Goal: Task Accomplishment & Management: Use online tool/utility

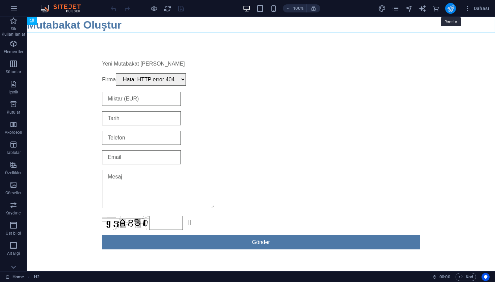
click at [451, 9] on icon "publish" at bounding box center [450, 9] width 8 height 8
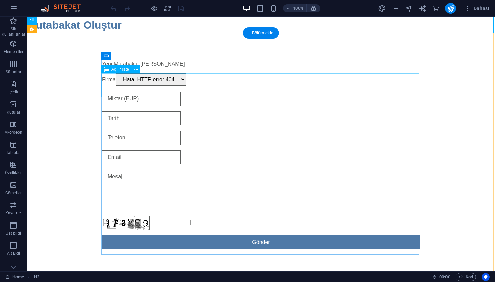
click at [167, 86] on div "Firma Hata: HTTP error 404" at bounding box center [261, 79] width 318 height 13
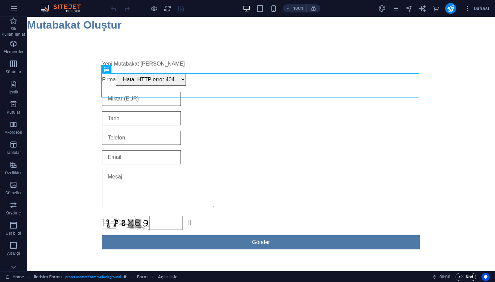
click at [466, 275] on span "Kod" at bounding box center [465, 277] width 14 height 8
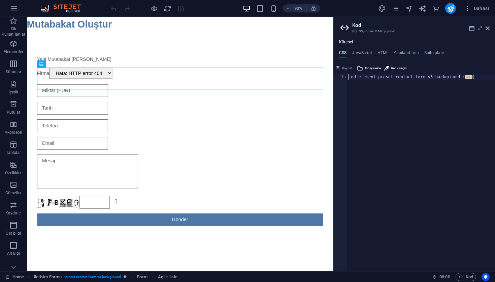
click at [366, 45] on div "Küresel CSS JavaScript HTML Yapılandırma Boilerplate .ed-element.preset-contact…" at bounding box center [413, 156] width 161 height 232
click at [366, 50] on div "Küresel CSS JavaScript HTML Yapılandırma Boilerplate .ed-element.preset-contact…" at bounding box center [413, 156] width 161 height 232
click at [364, 52] on h4 "JavaScript" at bounding box center [362, 53] width 20 height 7
type textarea "(function() {"
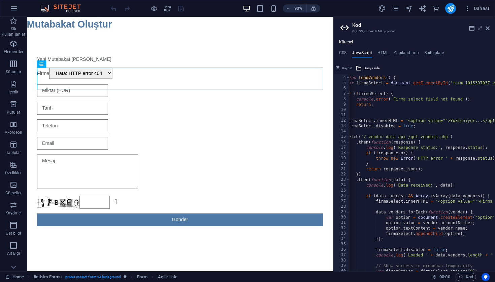
scroll to position [0, 27]
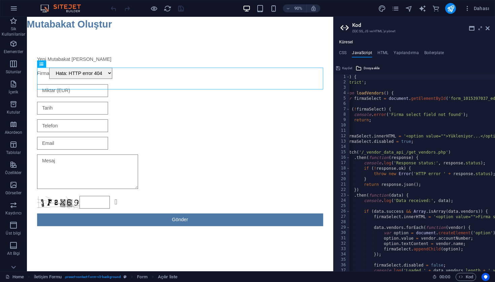
click at [490, 31] on aside "Kod (S)CSS, JS ve HTML'yi yönet Küresel CSS JavaScript HTML Yapılandırma Boiler…" at bounding box center [413, 144] width 161 height 255
click at [486, 28] on icon at bounding box center [487, 28] width 4 height 5
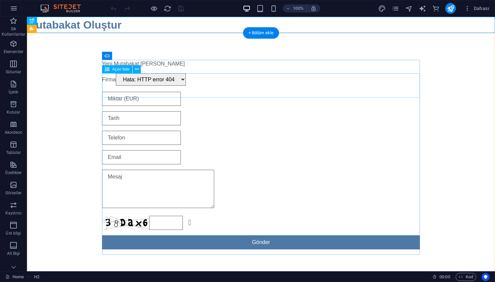
click at [226, 86] on div "Firma Hata: HTTP error 404" at bounding box center [261, 79] width 318 height 13
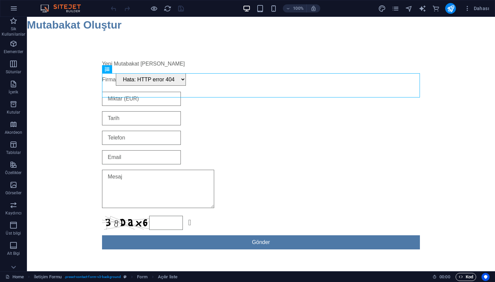
click at [461, 276] on icon "button" at bounding box center [460, 277] width 4 height 4
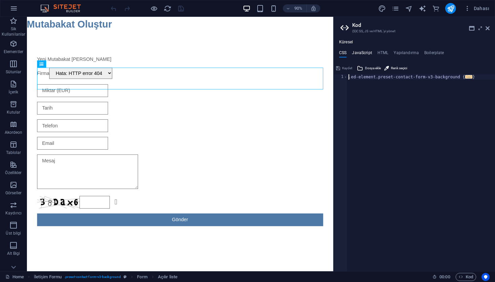
click at [364, 56] on h4 "JavaScript" at bounding box center [362, 53] width 20 height 7
type textarea "(function() {"
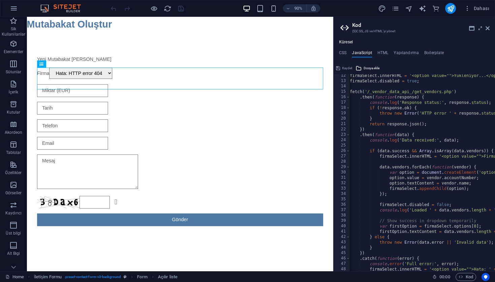
scroll to position [63, 0]
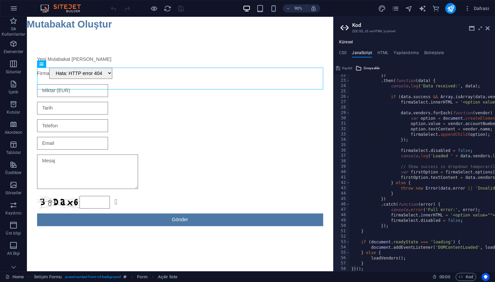
click at [457, 8] on div "Dahası" at bounding box center [435, 8] width 114 height 11
click at [447, 9] on icon "publish" at bounding box center [450, 9] width 8 height 8
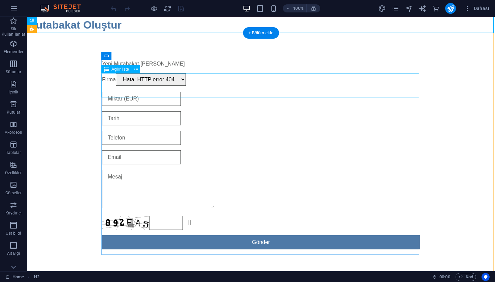
click at [139, 86] on div "Firma Hata: HTTP error 404" at bounding box center [261, 79] width 318 height 13
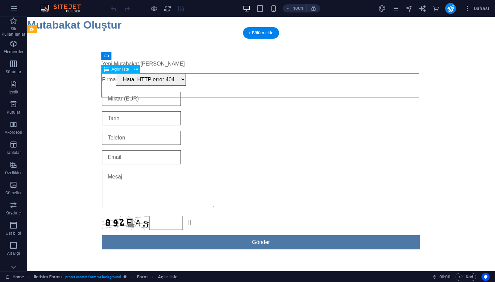
click at [152, 86] on div "Firma Hata: HTTP error 404" at bounding box center [261, 79] width 318 height 13
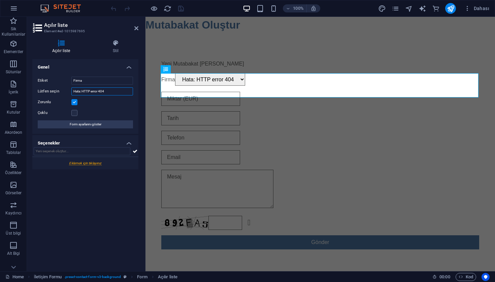
click at [116, 92] on input "Hata: HTTP error 404" at bounding box center [102, 91] width 62 height 8
type input "Firma"
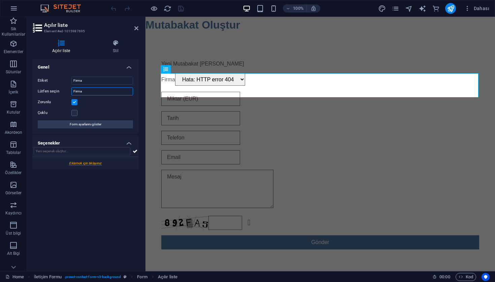
select select "9"
type input "Firma Se"
select select "9"
type input "Firma Seçiniz"
select select "9"
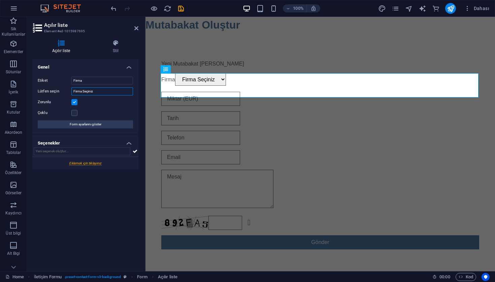
type input "Firma Seçiniz"
click at [97, 75] on div "Etiket Firma Lütfen seçin Firma Seçiniz Zorunlu Çoklu Form ayarlarını göster" at bounding box center [85, 102] width 106 height 63
click at [92, 79] on input "Firma" at bounding box center [102, 81] width 62 height 8
select select "9"
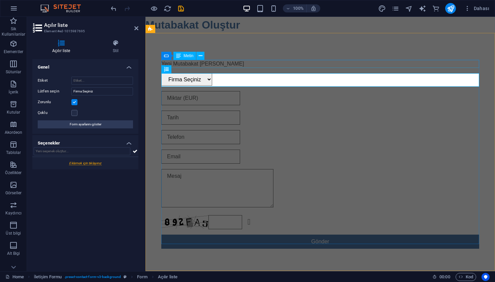
click at [266, 59] on div "Yeni Mutabakat Talebi Firma Seçiniz Okunaksız mı? Yeni yükle Gönder" at bounding box center [319, 154] width 349 height 243
select select "9"
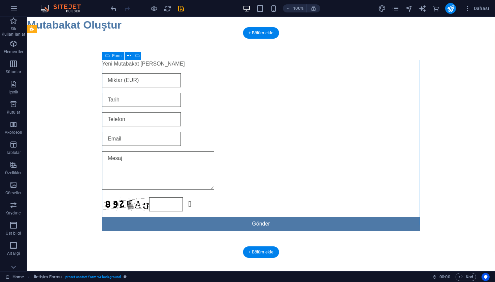
select select "9"
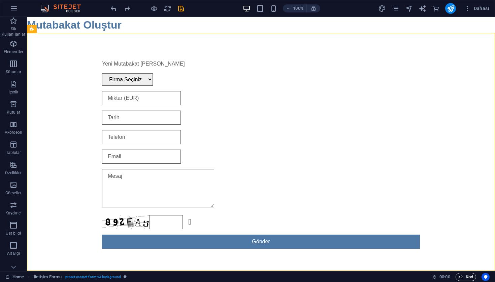
click at [465, 276] on span "Kod" at bounding box center [465, 277] width 14 height 8
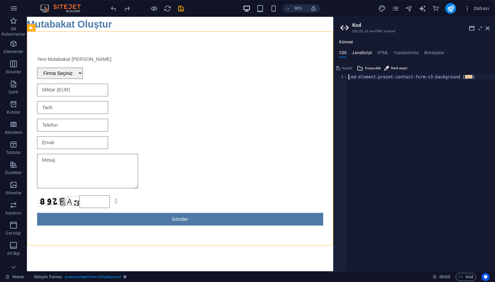
click at [359, 51] on h4 "JavaScript" at bounding box center [362, 53] width 20 height 7
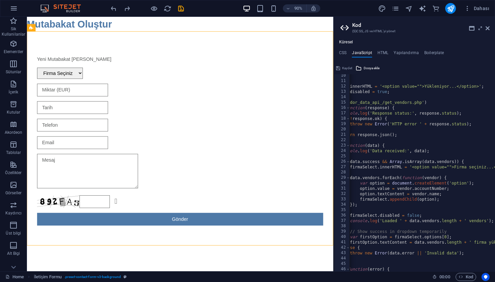
scroll to position [0, 51]
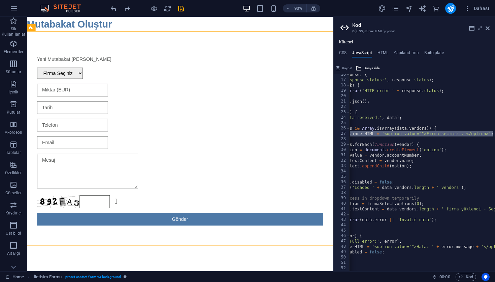
drag, startPoint x: 365, startPoint y: 133, endPoint x: 494, endPoint y: 132, distance: 128.5
click at [494, 132] on div "(function() { 16 17 18 19 20 21 22 23 24 25 26 27 28 29 30 31 32 33 34 35 36 37…" at bounding box center [413, 172] width 161 height 197
type textarea "firmaSelect.innerHTML = '<option value="">Firma seçiniz...</option>';"
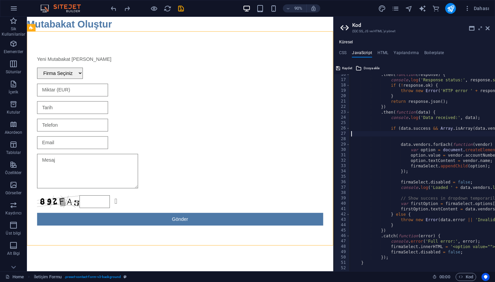
type textarea "if (data.success && Array.isArray(data.vendors)) {"
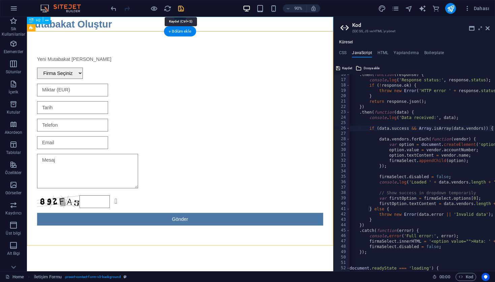
click at [181, 8] on icon "save" at bounding box center [181, 9] width 8 height 8
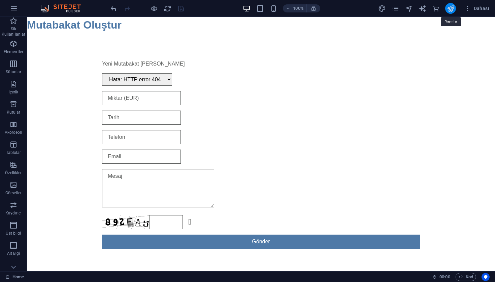
click at [449, 6] on icon "publish" at bounding box center [450, 9] width 8 height 8
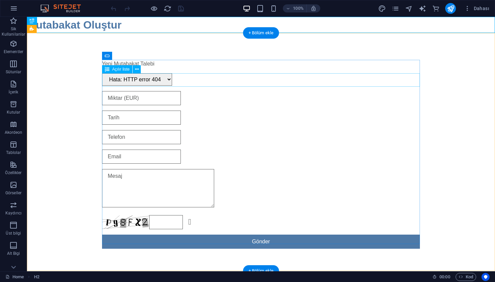
click at [160, 78] on div "Hata: HTTP error 404" at bounding box center [261, 79] width 318 height 12
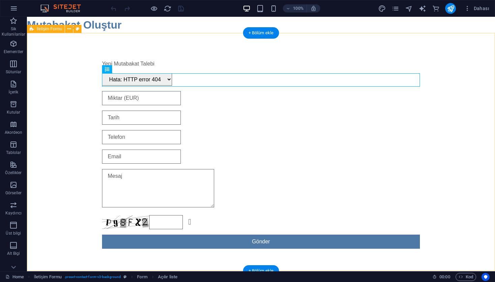
click at [464, 269] on div "Yeni Mutabakat [PERSON_NAME]: HTTP error 404 Okunaksız mı? Yeni yükle Gönder" at bounding box center [261, 154] width 468 height 243
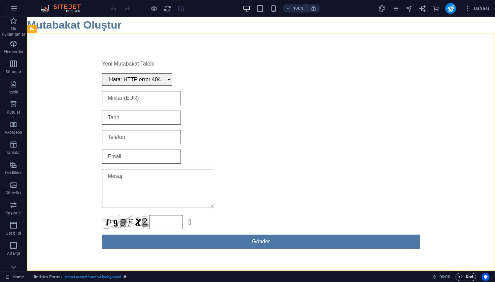
click at [463, 276] on span "Kod" at bounding box center [465, 277] width 14 height 8
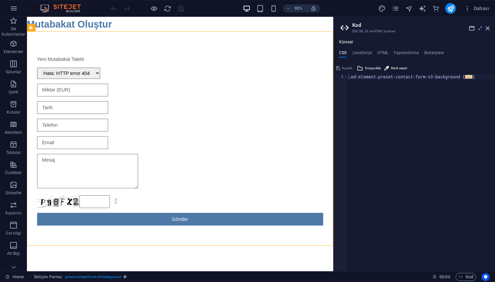
click at [359, 49] on div "Küresel CSS JavaScript HTML Yapılandırma Boilerplate .ed-element.preset-contact…" at bounding box center [413, 156] width 161 height 232
click at [361, 53] on h4 "JavaScript" at bounding box center [362, 53] width 20 height 7
type textarea "(function() {"
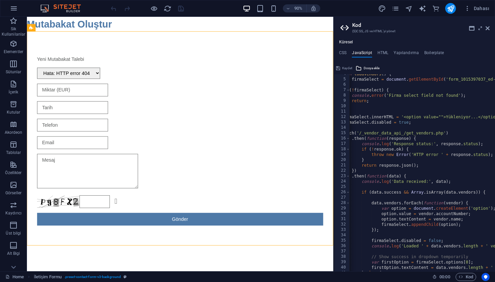
scroll to position [21, 0]
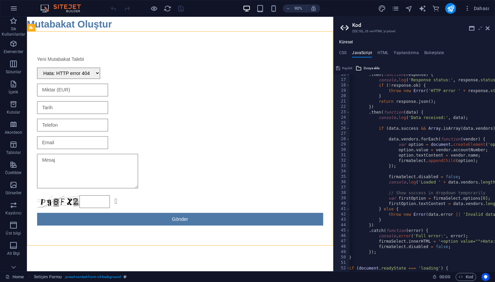
click at [480, 30] on icon at bounding box center [480, 28] width 0 height 5
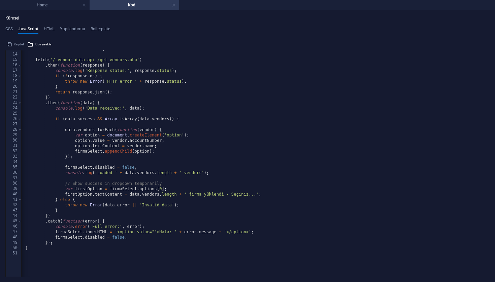
click at [222, 136] on div "firmaSelect . disabled = true ; fetch ( '/_vendor_data_api_/get_vendors.php' ) …" at bounding box center [248, 150] width 468 height 208
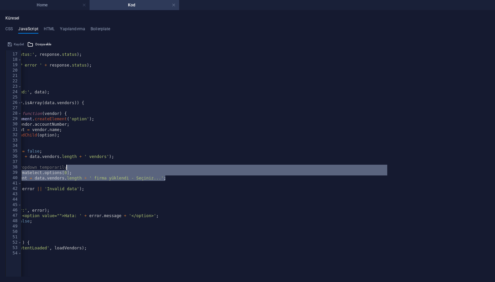
drag, startPoint x: 273, startPoint y: 179, endPoint x: 113, endPoint y: 166, distance: 160.0
click at [113, 166] on div ". then ( function ( response ) { console . log ( 'Response status:' , response …" at bounding box center [153, 150] width 468 height 208
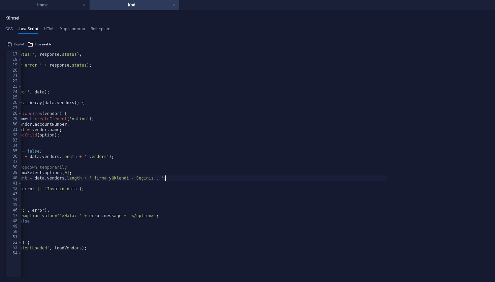
click at [174, 177] on div ". then ( function ( response ) { console . log ( 'Response status:' , response …" at bounding box center [153, 150] width 468 height 208
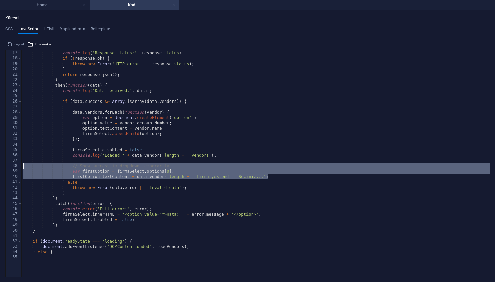
drag, startPoint x: 273, startPoint y: 177, endPoint x: 0, endPoint y: 165, distance: 273.1
click at [0, 165] on div "Küresel CSS JavaScript HTML Yapılandırma Boilerplate .ed-element.preset-contact…" at bounding box center [247, 146] width 495 height 272
type textarea "// Show success in dropdown temporarily var firstOption = firmaSelect.options[0…"
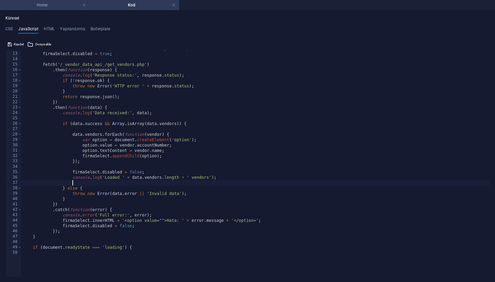
click at [51, 4] on h4 "Home" at bounding box center [44, 4] width 89 height 7
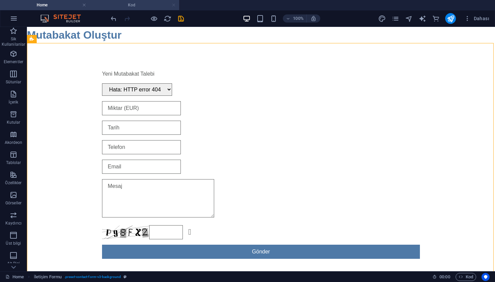
click at [175, 6] on link at bounding box center [174, 5] width 4 height 6
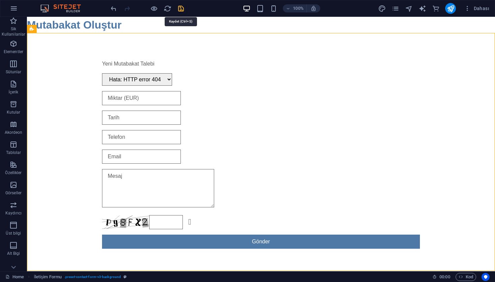
click at [181, 12] on icon "save" at bounding box center [181, 9] width 8 height 8
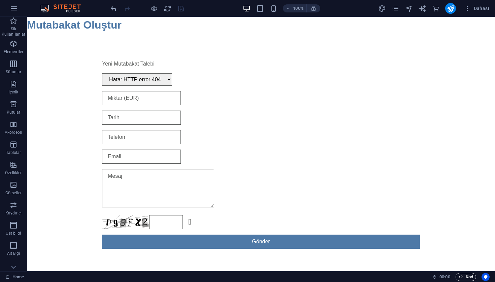
click at [461, 279] on icon "button" at bounding box center [460, 277] width 4 height 4
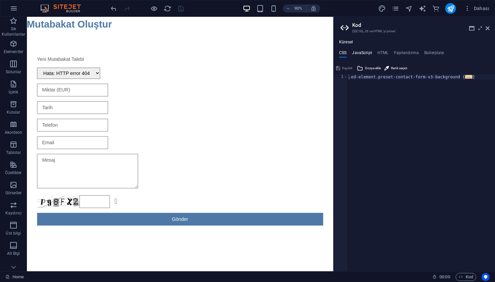
click at [371, 54] on h4 "JavaScript" at bounding box center [362, 53] width 20 height 7
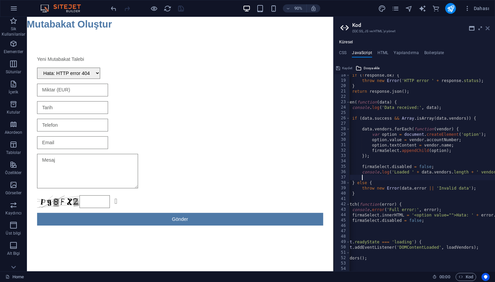
click at [488, 29] on icon at bounding box center [487, 28] width 4 height 5
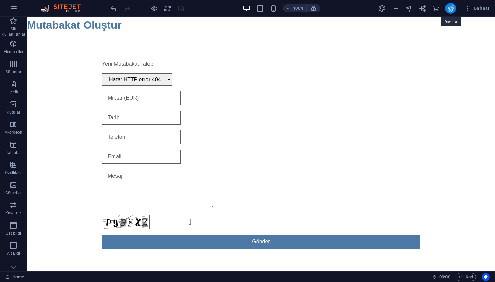
click at [448, 11] on icon "publish" at bounding box center [450, 9] width 8 height 8
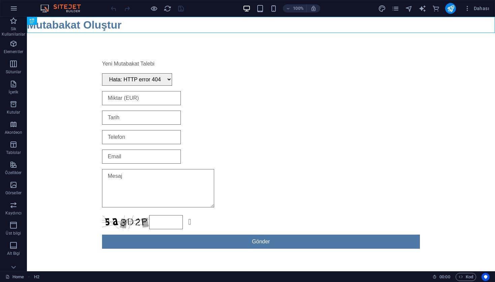
click at [459, 282] on div "Home H2 00 : 00 Kod" at bounding box center [247, 277] width 495 height 11
click at [464, 277] on span "Kod" at bounding box center [465, 277] width 14 height 8
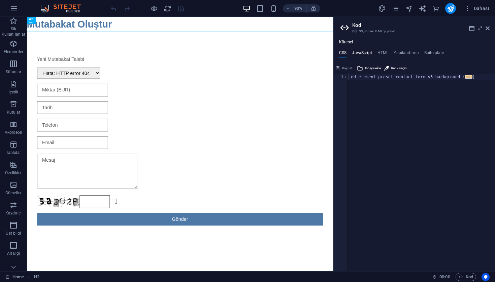
click at [363, 54] on h4 "JavaScript" at bounding box center [362, 53] width 20 height 7
type textarea "(function() {"
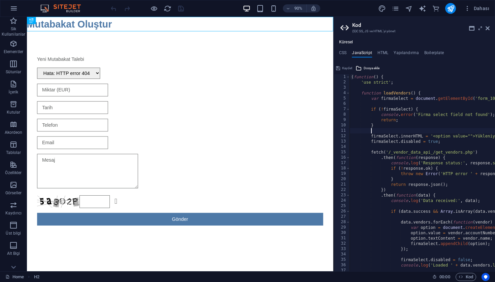
click at [406, 131] on div "( function ( ) { 'use strict' ; function loadVendors ( ) { var firmaSelect = do…" at bounding box center [470, 178] width 240 height 208
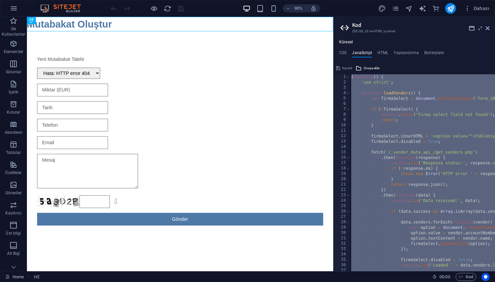
paste textarea
type textarea "})();"
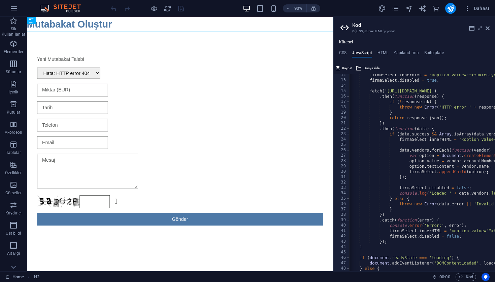
scroll to position [0, 0]
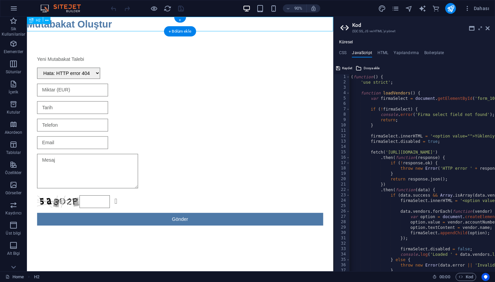
click at [274, 61] on div "Yeni Mutabakat Talebi" at bounding box center [197, 64] width 318 height 8
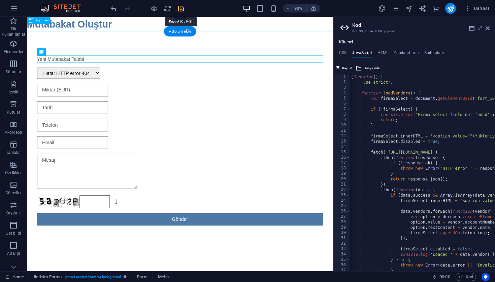
click at [183, 9] on icon "save" at bounding box center [181, 9] width 8 height 8
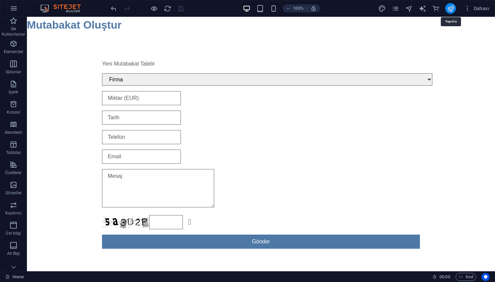
click at [449, 10] on icon "publish" at bounding box center [450, 9] width 8 height 8
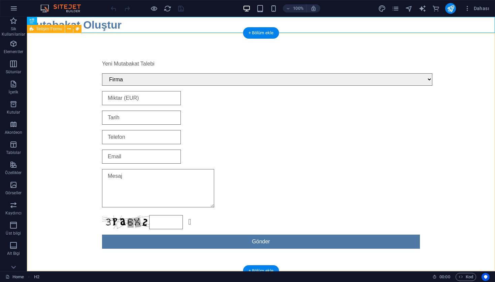
click at [447, 105] on div "Yeni Mutabakat Talebi Firma MERCEDES-BENZ TÜRK A.Ş. KONYA SU VE KANALİZASYON İD…" at bounding box center [261, 154] width 468 height 243
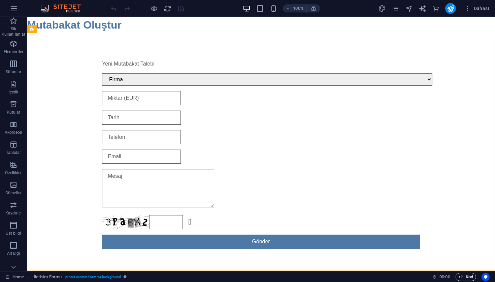
click at [466, 276] on span "Kod" at bounding box center [465, 277] width 14 height 8
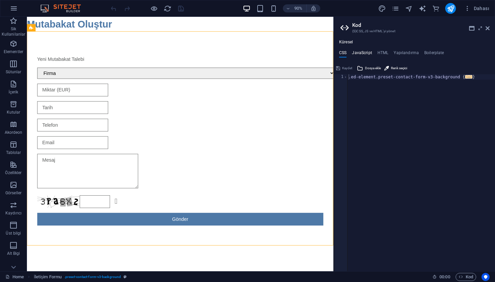
click at [362, 51] on h4 "JavaScript" at bounding box center [362, 53] width 20 height 7
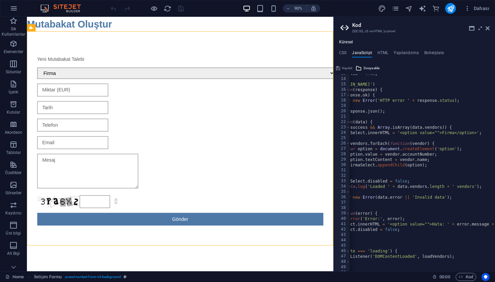
click at [454, 135] on div "firmaSelect . disabled = true ; fetch ( 'https://mutabakat.remondis.tr/_vendor_…" at bounding box center [425, 175] width 277 height 208
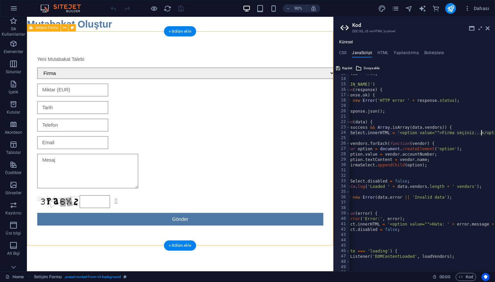
type textarea "firmaSelect.innerHTML = '<option value="">Firma seçiniz...</option>';"
click at [348, 40] on div "Yeni Mutabakat Talebi Firma MERCEDES-BENZ TÜRK A.Ş. KONYA SU VE KANALİZASYON İD…" at bounding box center [197, 154] width 340 height 243
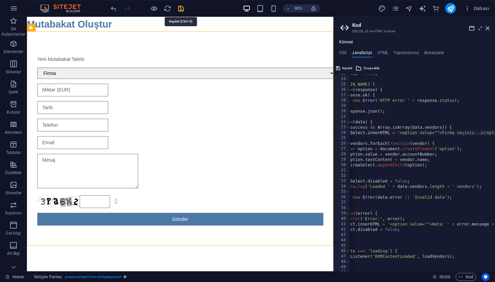
click at [182, 6] on icon "save" at bounding box center [181, 9] width 8 height 8
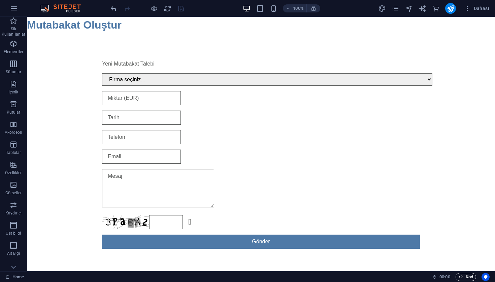
click at [465, 277] on span "Kod" at bounding box center [465, 277] width 14 height 8
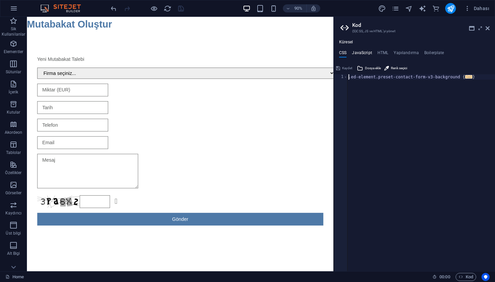
click at [366, 56] on h4 "JavaScript" at bounding box center [362, 53] width 20 height 7
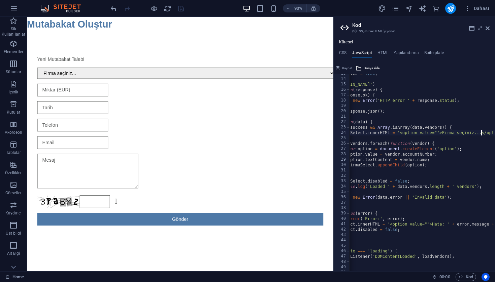
click at [441, 133] on div "firmaSelect . disabled = true ; fetch ( 'https://mutabakat.remondis.tr/_vendor_…" at bounding box center [425, 175] width 277 height 208
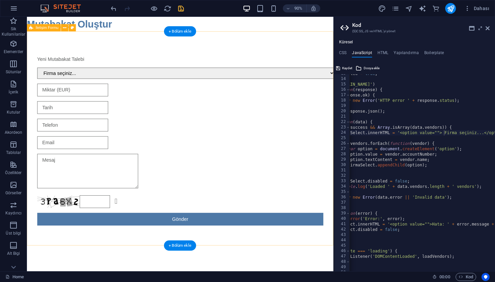
click at [334, 33] on div "Yeni Mutabakat Talebi Firma seçiniz... MERCEDES-BENZ TÜRK A.Ş. KONYA SU VE KANA…" at bounding box center [197, 154] width 340 height 243
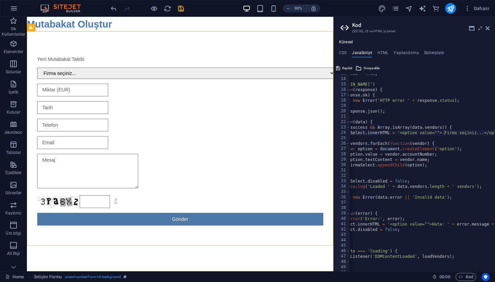
click at [443, 135] on div "firmaSelect . disabled = true ; fetch ( 'https://mutabakat.remondis.tr/_vendor_…" at bounding box center [425, 175] width 277 height 208
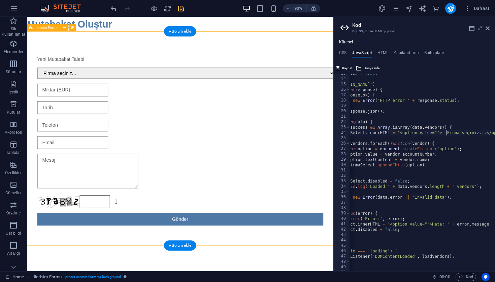
type textarea "firmaSelect.innerHTML = '<option value=""> Firma seçiniz...</option>';"
click at [354, 43] on div "Yeni Mutabakat Talebi Firma seçiniz... MERCEDES-BENZ TÜRK A.Ş. KONYA SU VE KANA…" at bounding box center [197, 154] width 340 height 243
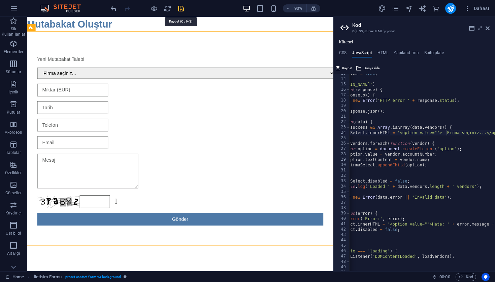
click at [183, 7] on icon "save" at bounding box center [181, 9] width 8 height 8
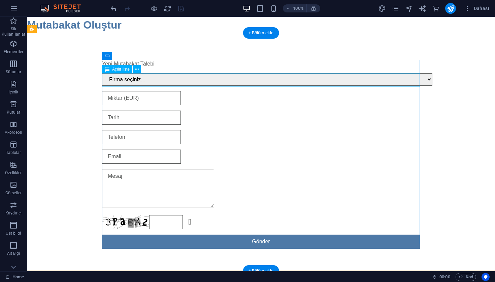
click at [119, 77] on div "Firma seçiniz... MERCEDES-BENZ TÜRK A.Ş. KONYA SU VE KANALİZASYON İDARESİ GM AL…" at bounding box center [263, 79] width 323 height 12
click at [113, 80] on div "Firma seçiniz... MERCEDES-BENZ TÜRK A.Ş. KONYA SU VE KANALİZASYON İDARESİ GM AL…" at bounding box center [263, 79] width 323 height 12
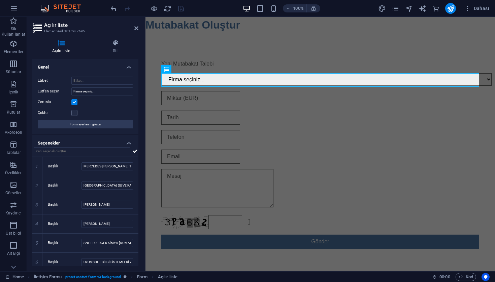
click at [71, 89] on label "Lütfen seçin" at bounding box center [55, 91] width 34 height 8
click at [71, 89] on input "Firma seçiniz..." at bounding box center [102, 91] width 62 height 8
click at [74, 91] on input "Firma seçiniz..." at bounding box center [102, 91] width 62 height 8
type input "Firma seçiniz..."
select select "9"
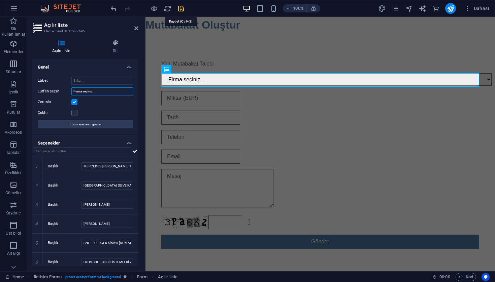
type input "Firma seçiniz..."
click at [183, 10] on icon "save" at bounding box center [181, 9] width 8 height 8
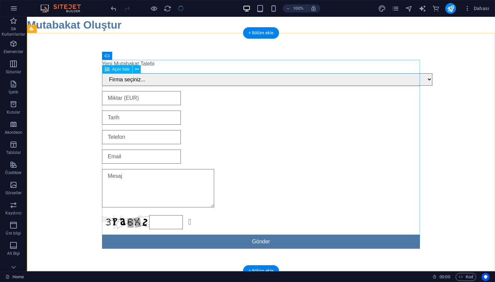
click at [125, 81] on div "Firma seçiniz... MERCEDES-BENZ TÜRK A.Ş. KONYA SU VE KANALİZASYON İDARESİ GM AL…" at bounding box center [263, 79] width 323 height 12
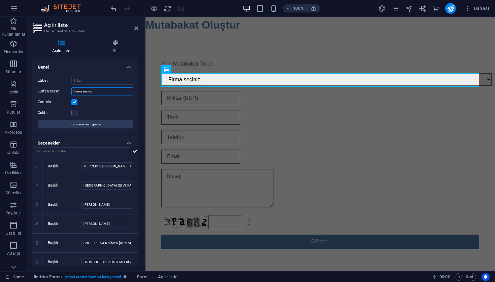
click at [79, 91] on input "Firma seçiniz..." at bounding box center [102, 91] width 62 height 8
click at [75, 93] on input "Firma seçiniz..." at bounding box center [102, 91] width 62 height 8
click at [76, 94] on input "Firma seçiniz..." at bounding box center [102, 91] width 62 height 8
click at [77, 90] on input "Firma seçiniz..." at bounding box center [102, 91] width 62 height 8
type input "Firma seçiniz..."
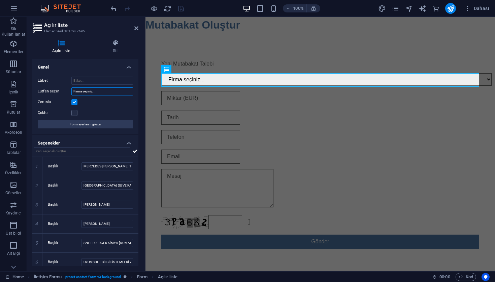
select select "9"
type input "Firma seçiniz..."
click at [139, 27] on aside "Açılır liste Element #ed-1015987695 Açılır liste Stil Genel Etiket Lütfen seçin…" at bounding box center [86, 144] width 118 height 255
click at [138, 31] on link at bounding box center [136, 29] width 4 height 6
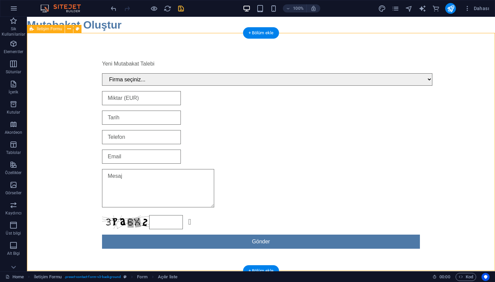
click at [226, 50] on div "Yeni Mutabakat Talebi Firma seçiniz... MERCEDES-BENZ TÜRK A.Ş. KONYA SU VE KANA…" at bounding box center [261, 154] width 468 height 243
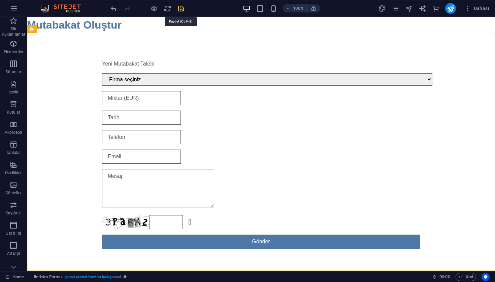
click at [181, 12] on icon "save" at bounding box center [181, 9] width 8 height 8
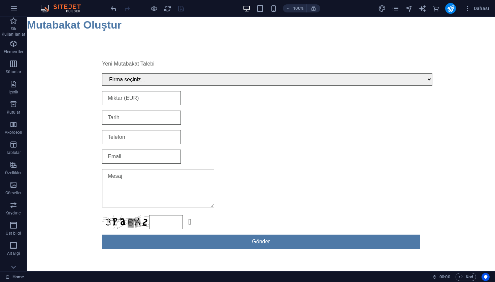
drag, startPoint x: 354, startPoint y: 3, endPoint x: 357, endPoint y: 0, distance: 4.5
click at [355, 3] on div "100% Dahası" at bounding box center [300, 8] width 382 height 11
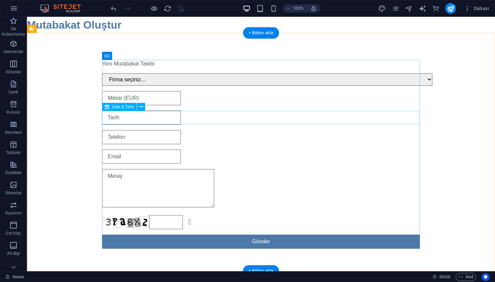
click at [145, 120] on div at bounding box center [261, 118] width 318 height 14
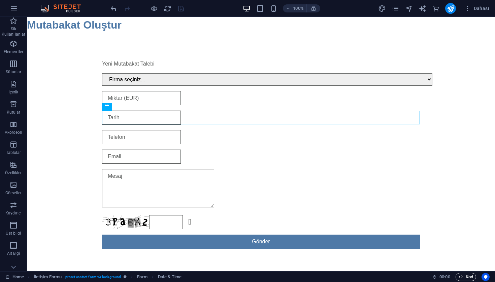
click at [460, 276] on icon "button" at bounding box center [460, 277] width 4 height 4
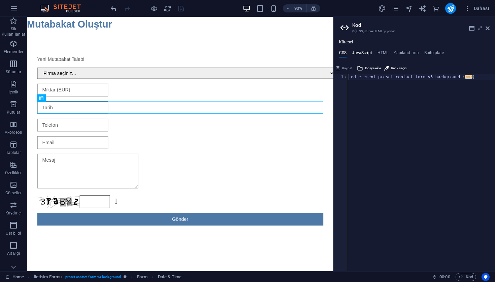
click at [368, 51] on h4 "JavaScript" at bounding box center [362, 53] width 20 height 7
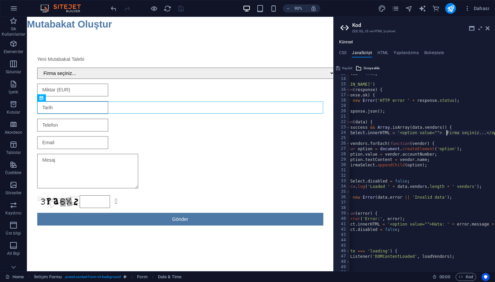
scroll to position [0, 59]
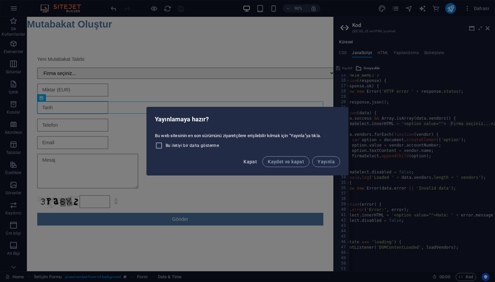
click at [251, 163] on span "Kapat" at bounding box center [249, 161] width 13 height 5
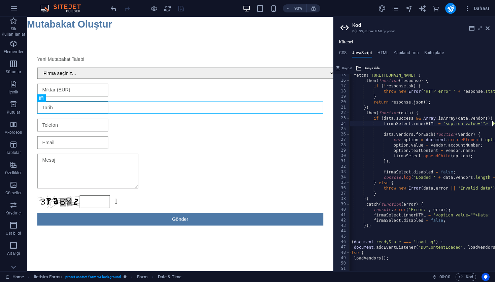
scroll to position [0, 0]
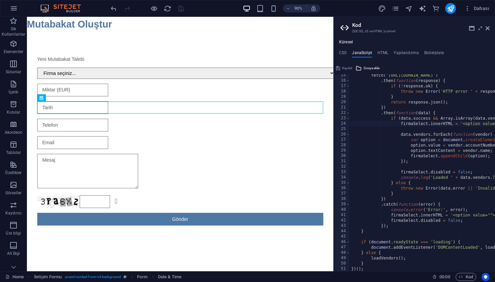
click at [375, 262] on div "fetch ( 'https://mutabakat.remondis.tr/_vendor_data_api_/get_vendors.php?token=…" at bounding box center [488, 177] width 277 height 208
type textarea "}"
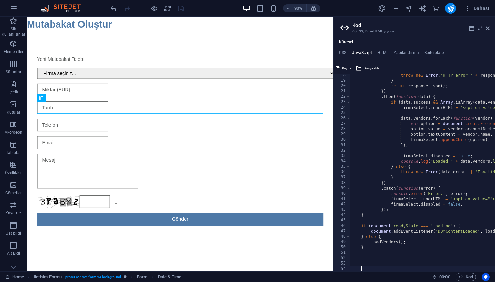
scroll to position [99, 0]
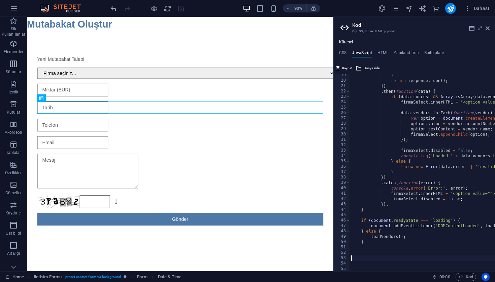
paste textarea "})();"
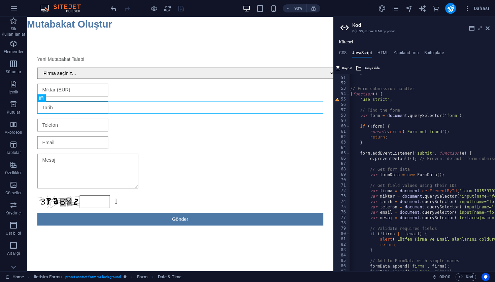
scroll to position [0, 0]
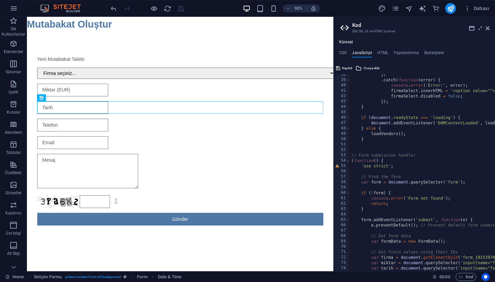
click at [413, 165] on div "}) . catch ( function ( error ) { console . error ( 'Error:' , error ) ; firmaS…" at bounding box center [488, 176] width 277 height 208
type textarea "'use strict';"
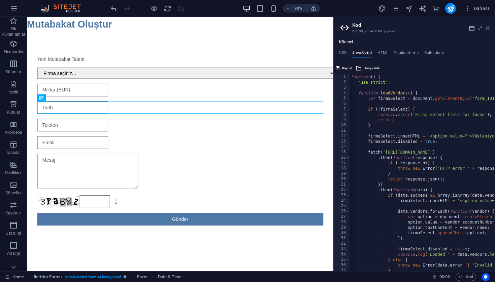
click at [486, 29] on icon at bounding box center [487, 28] width 4 height 5
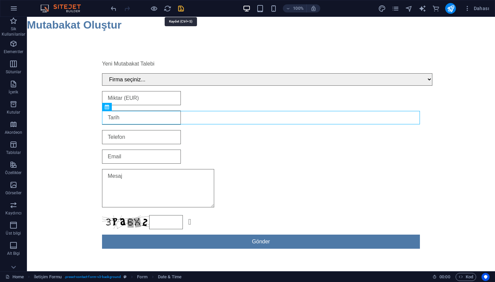
click at [179, 7] on icon "save" at bounding box center [181, 9] width 8 height 8
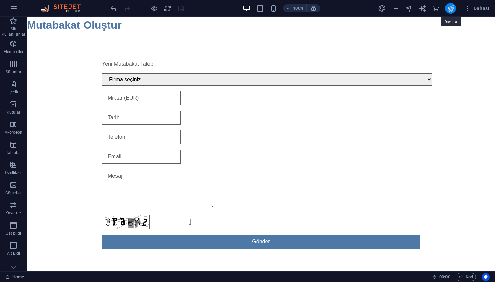
click at [453, 12] on icon "publish" at bounding box center [450, 9] width 8 height 8
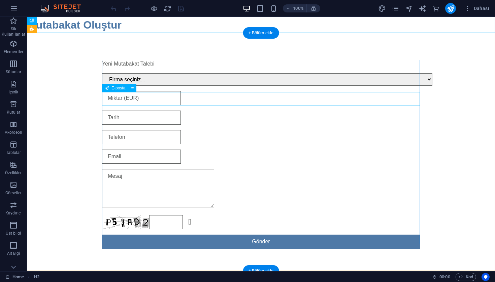
click at [147, 100] on div at bounding box center [261, 98] width 318 height 14
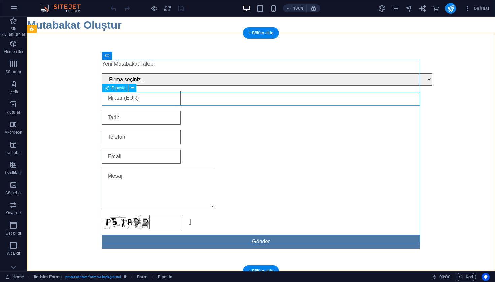
click at [124, 90] on span "E-posta" at bounding box center [118, 88] width 14 height 4
click at [134, 88] on icon at bounding box center [133, 88] width 4 height 7
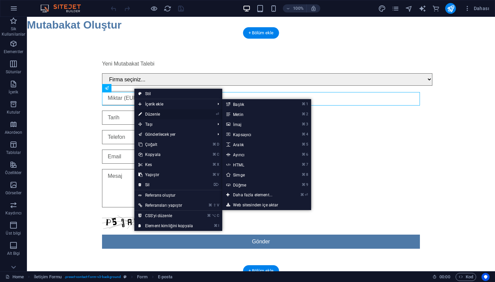
click at [151, 111] on link "⏎ Düzenle" at bounding box center [165, 114] width 63 height 10
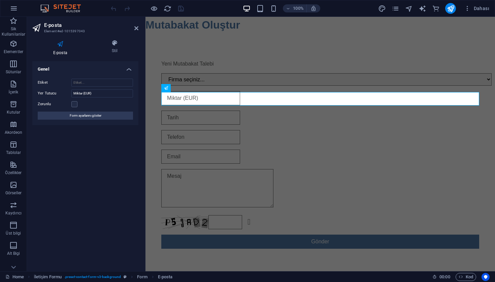
click at [62, 53] on h4 "E-posta" at bounding box center [61, 48] width 59 height 16
click at [83, 115] on span "Form ayarlarını göster" at bounding box center [86, 116] width 32 height 8
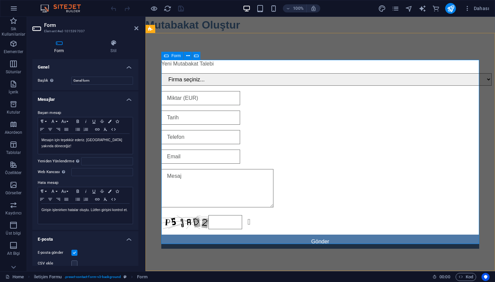
click at [188, 106] on div "Yeni Mutabakat Talebi Firma seçiniz... MERCEDES-BENZ TÜRK A.Ş. KONYA SU VE KANA…" at bounding box center [320, 154] width 318 height 194
click at [191, 102] on input "email" at bounding box center [200, 98] width 79 height 14
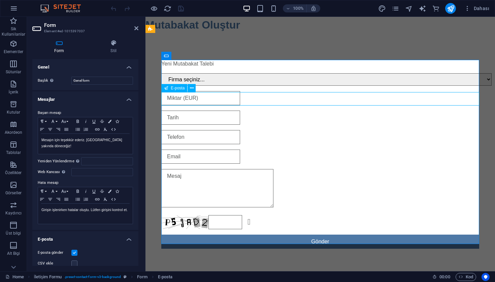
click at [192, 93] on input "email" at bounding box center [200, 98] width 79 height 14
click at [192, 90] on icon at bounding box center [192, 88] width 4 height 7
click at [176, 145] on span "Girdi" at bounding box center [175, 145] width 8 height 4
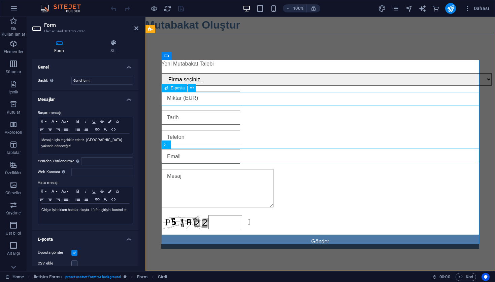
click at [215, 100] on input "email" at bounding box center [200, 98] width 79 height 14
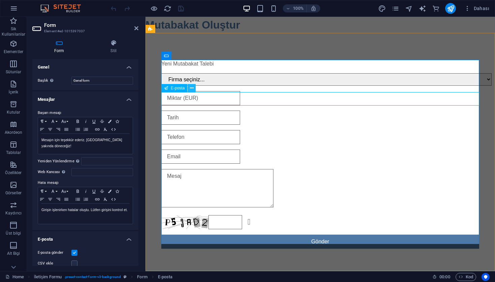
click at [193, 90] on icon at bounding box center [192, 88] width 4 height 7
click at [167, 89] on icon at bounding box center [166, 88] width 4 height 8
click at [177, 97] on input "email" at bounding box center [200, 98] width 79 height 14
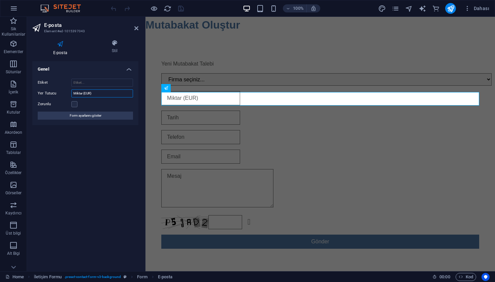
click at [89, 93] on input "Miktar (EUR)" at bounding box center [102, 93] width 62 height 8
click at [103, 97] on input "Miktar (EUR)" at bounding box center [102, 93] width 62 height 8
click at [117, 57] on div "E-posta Stil Genel Etiket Yer Tutucu Miktar (EUR) Zorunlu Form ayarlarını göste…" at bounding box center [85, 153] width 106 height 226
click at [116, 49] on h4 "Stil" at bounding box center [114, 47] width 47 height 14
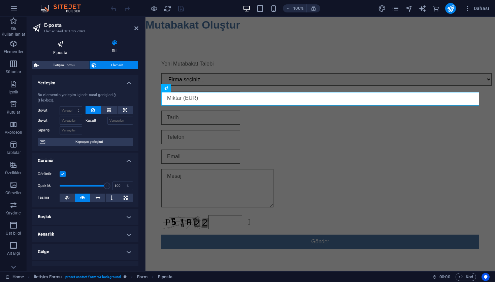
click at [66, 48] on icon at bounding box center [60, 44] width 56 height 9
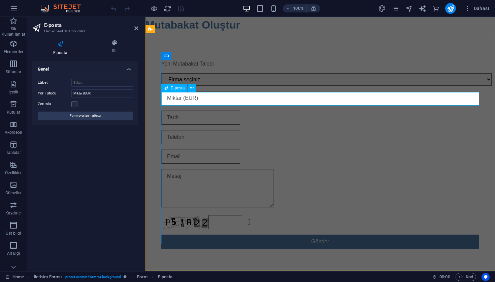
click at [217, 101] on input "email" at bounding box center [200, 98] width 79 height 14
type input "E"
click at [101, 94] on input "Miktar (EUR)" at bounding box center [102, 93] width 62 height 8
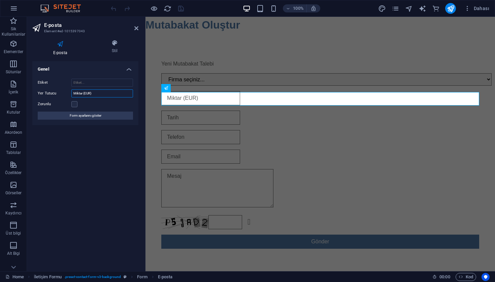
click at [101, 94] on input "Miktar (EUR)" at bounding box center [102, 93] width 62 height 8
type input "Email"
select select "9"
type input "Email"
click at [90, 142] on div "Genel Etiket Yer Tutucu Email Zorunlu Form ayarlarını göster" at bounding box center [85, 163] width 106 height 205
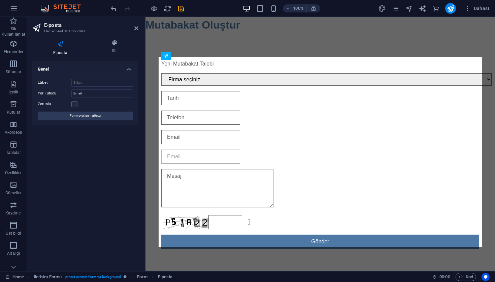
drag, startPoint x: 323, startPoint y: 106, endPoint x: 183, endPoint y: 158, distance: 149.6
select select "9"
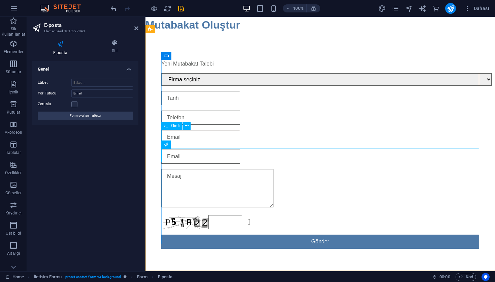
click at [190, 132] on div at bounding box center [320, 137] width 318 height 14
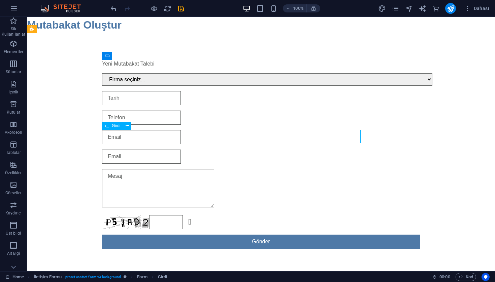
click at [185, 136] on div at bounding box center [261, 137] width 318 height 14
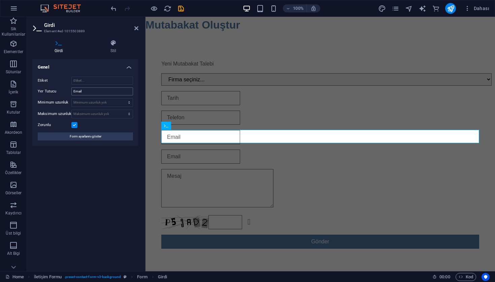
click at [89, 87] on div "Etiket Yer Tutucu Email Minimum uzunluk Minimum uzunluk yok karakter Maksimum u…" at bounding box center [85, 108] width 106 height 75
drag, startPoint x: 91, startPoint y: 89, endPoint x: 53, endPoint y: 89, distance: 37.3
click at [53, 89] on div "Yer Tutucu Email" at bounding box center [85, 91] width 95 height 8
type input "Miktar"
select select "9"
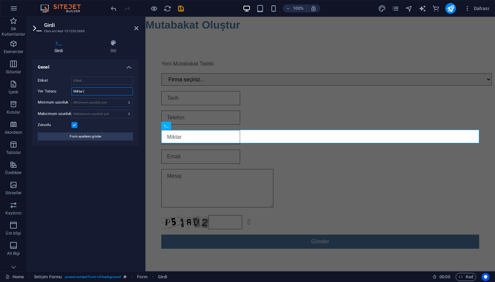
type input "Miktar ()"
select select "9"
type input "Miktar (EUR)"
select select "9"
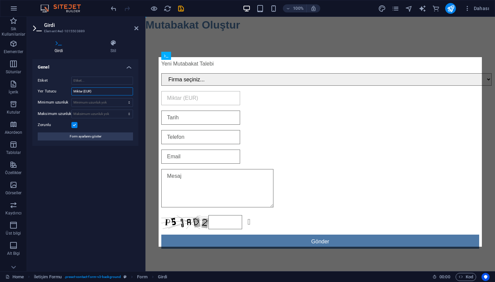
drag, startPoint x: 316, startPoint y: 142, endPoint x: 173, endPoint y: 95, distance: 150.4
type input "Miktar (EUR)"
select select "9"
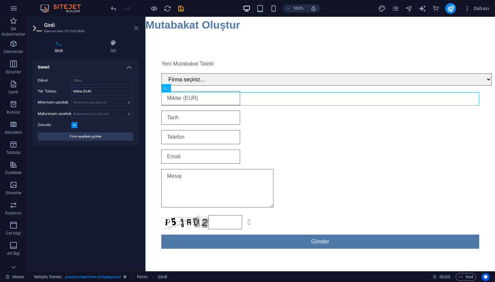
click at [136, 30] on icon at bounding box center [136, 28] width 4 height 5
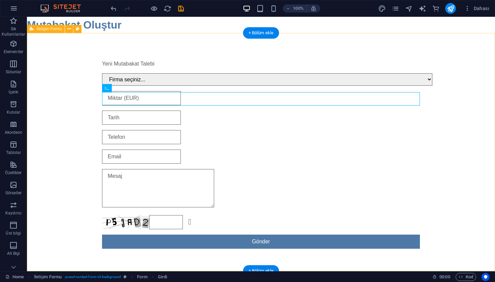
click at [86, 106] on div "Yeni Mutabakat Talebi Firma seçiniz... MERCEDES-BENZ TÜRK A.Ş. KONYA SU VE KANA…" at bounding box center [261, 154] width 468 height 243
click at [135, 102] on div at bounding box center [261, 98] width 318 height 14
click at [127, 153] on div at bounding box center [261, 157] width 318 height 14
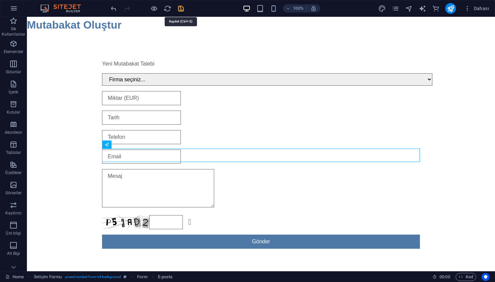
click at [180, 8] on icon "save" at bounding box center [181, 9] width 8 height 8
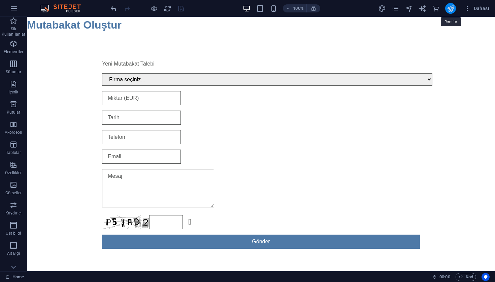
click at [448, 10] on icon "publish" at bounding box center [450, 9] width 8 height 8
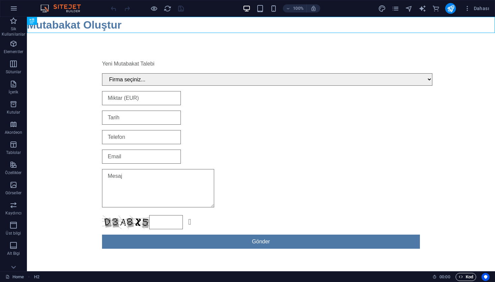
click at [469, 280] on span "Kod" at bounding box center [465, 277] width 14 height 8
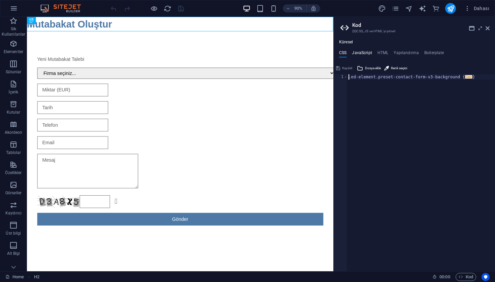
click at [367, 53] on h4 "JavaScript" at bounding box center [362, 53] width 20 height 7
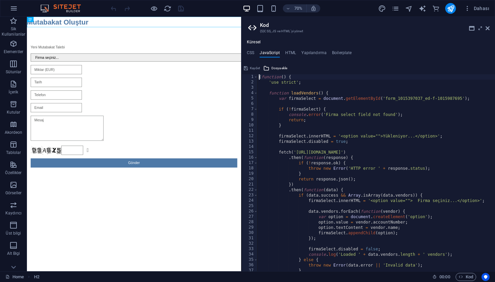
drag, startPoint x: 334, startPoint y: 34, endPoint x: 244, endPoint y: 49, distance: 91.8
click at [240, 48] on div "Home Sik Kullanilanlar Elementler Sütunlar İçerik Kutular Akordeon Tablolar Öze…" at bounding box center [247, 144] width 495 height 255
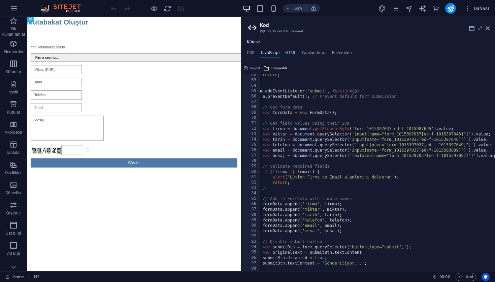
scroll to position [329, 0]
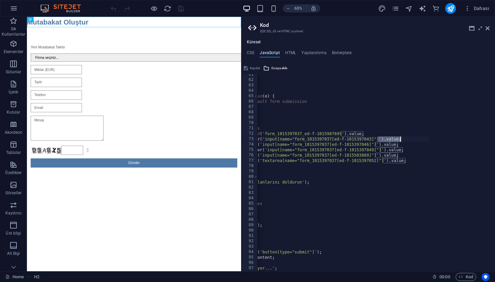
drag, startPoint x: 458, startPoint y: 140, endPoint x: 452, endPoint y: 140, distance: 6.4
click at [452, 140] on div "console . error ( 'Form not found' ) ; return ; } form . addEventListener ( 'su…" at bounding box center [375, 172] width 237 height 197
click at [333, 171] on div "console . error ( 'Form not found' ) ; return ; } form . addEventListener ( 'su…" at bounding box center [290, 176] width 277 height 208
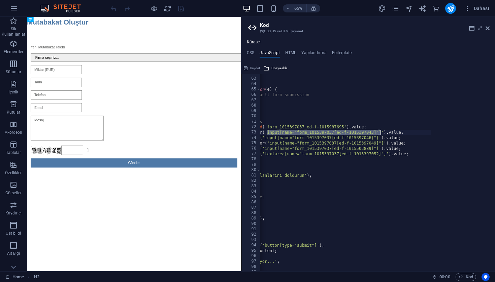
drag, startPoint x: 321, startPoint y: 132, endPoint x: 380, endPoint y: 134, distance: 58.6
click at [380, 134] on div "return ; } form . addEventListener ( 'submit' , function ( e ) { e . preventDef…" at bounding box center [292, 175] width 277 height 208
paste textarea "form_1015397037[ed-f-1015503889"
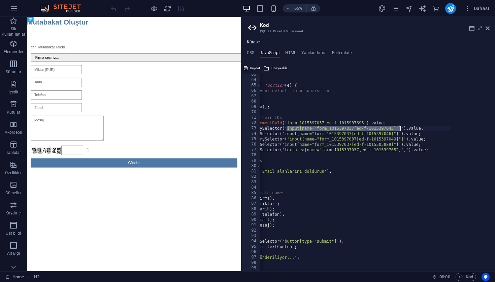
click at [318, 127] on div "} form . addEventListener ( 'submit' , function ( e ) { e . preventDefault ( ) …" at bounding box center [312, 176] width 277 height 208
drag, startPoint x: 317, startPoint y: 128, endPoint x: 394, endPoint y: 127, distance: 77.1
click at [394, 127] on div "} form . addEventListener ( 'submit' , function ( e ) { e . preventDefault ( ) …" at bounding box center [312, 176] width 277 height 208
paste textarea "503889"
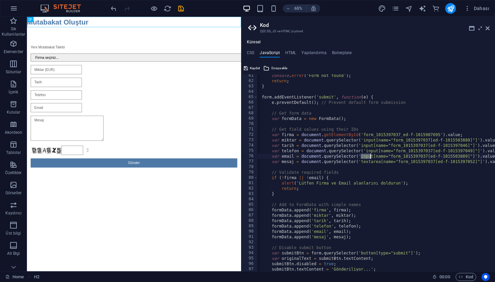
drag, startPoint x: 361, startPoint y: 156, endPoint x: 369, endPoint y: 156, distance: 7.7
click at [369, 156] on div "console . error ( 'Form not found' ) ; return ; } form . addEventListener ( 'su…" at bounding box center [388, 177] width 277 height 208
click at [384, 158] on div "console . error ( 'Form not found' ) ; return ; } form . addEventListener ( 'su…" at bounding box center [388, 177] width 277 height 208
drag, startPoint x: 376, startPoint y: 157, endPoint x: 469, endPoint y: 158, distance: 92.5
click at [469, 158] on div "console . error ( 'Form not found' ) ; return ; } form . addEventListener ( 'su…" at bounding box center [388, 177] width 277 height 208
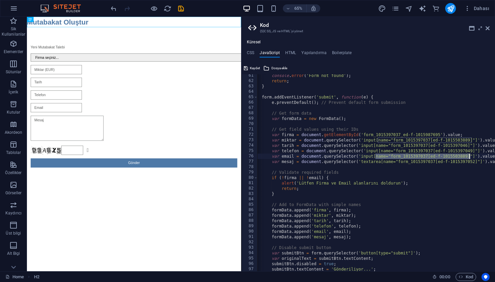
paste textarea "form_1015397037[ed-f-1015397043"
click at [392, 157] on div "console . error ( 'Form not found' ) ; return ; } form . addEventListener ( 'su…" at bounding box center [388, 177] width 277 height 208
drag, startPoint x: 391, startPoint y: 157, endPoint x: 469, endPoint y: 157, distance: 78.1
click at [469, 157] on div "console . error ( 'Form not found' ) ; return ; } form . addEventListener ( 'su…" at bounding box center [388, 177] width 277 height 208
paste textarea "397043"
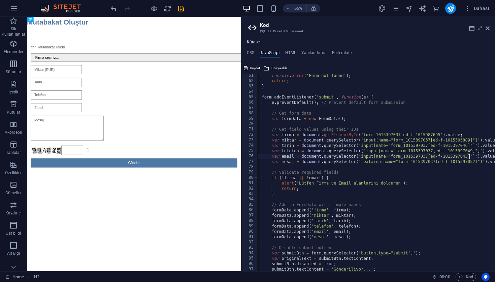
click at [434, 177] on div "console . error ( 'Form not found' ) ; return ; } form . addEventListener ( 'su…" at bounding box center [388, 177] width 277 height 208
type textarea "if (!firma || !email) {"
click at [181, 11] on icon "save" at bounding box center [181, 9] width 8 height 8
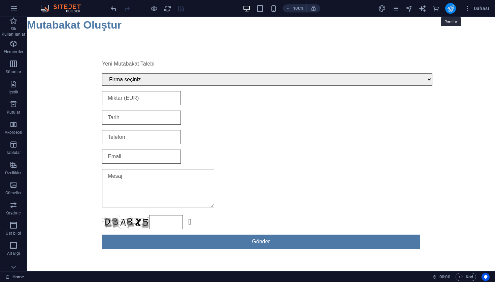
click at [450, 8] on icon "publish" at bounding box center [450, 9] width 8 height 8
